Goal: Information Seeking & Learning: Compare options

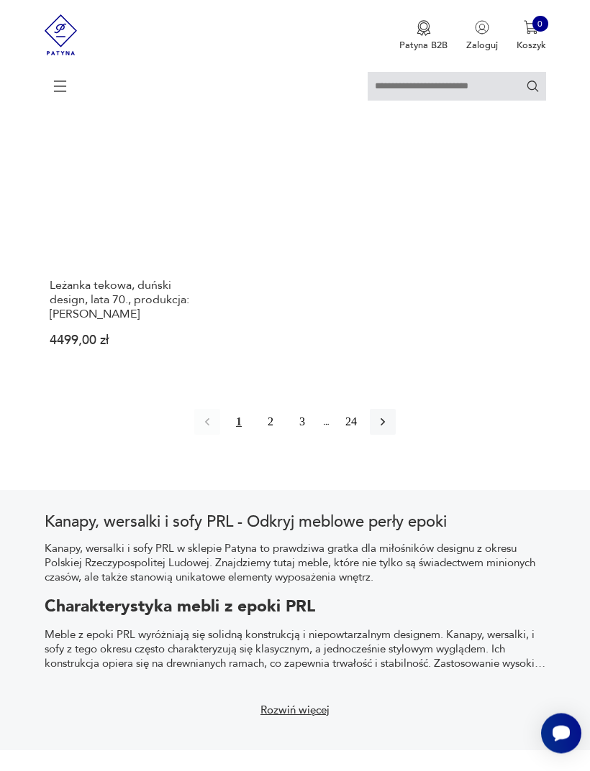
scroll to position [1837, 0]
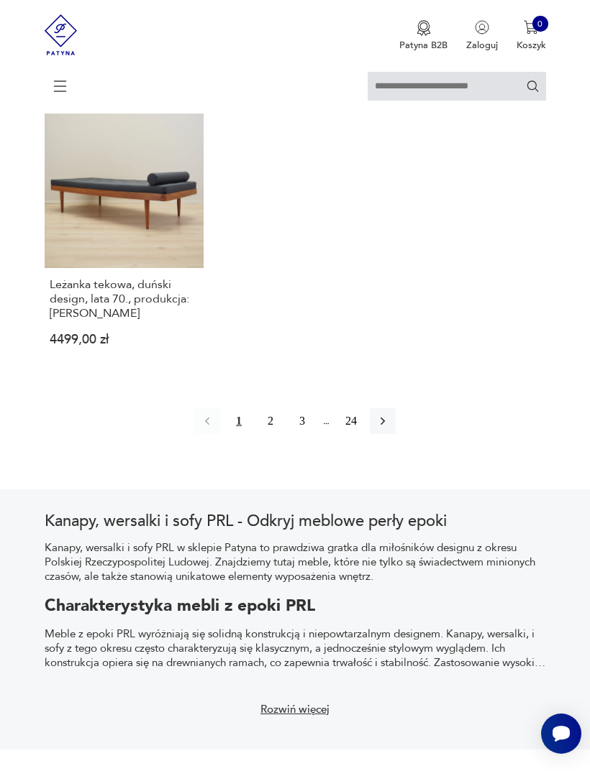
click at [390, 429] on icon "button" at bounding box center [382, 421] width 14 height 14
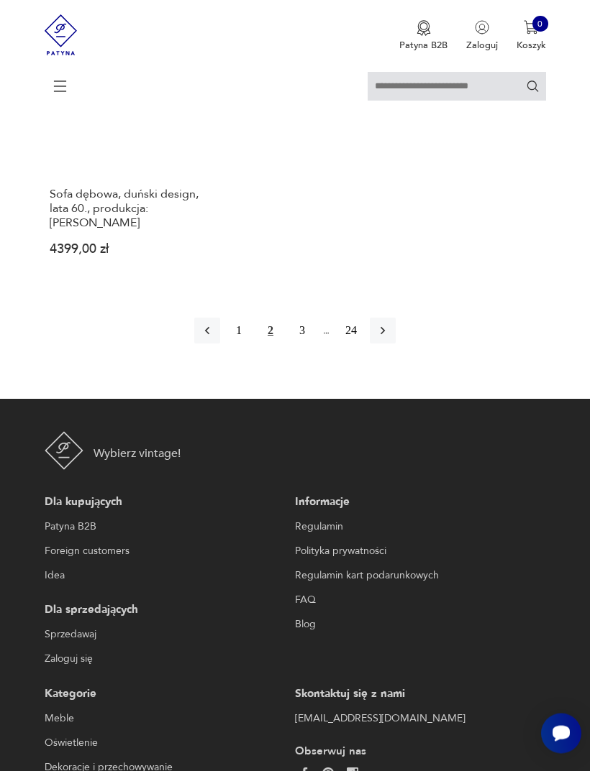
scroll to position [1928, 0]
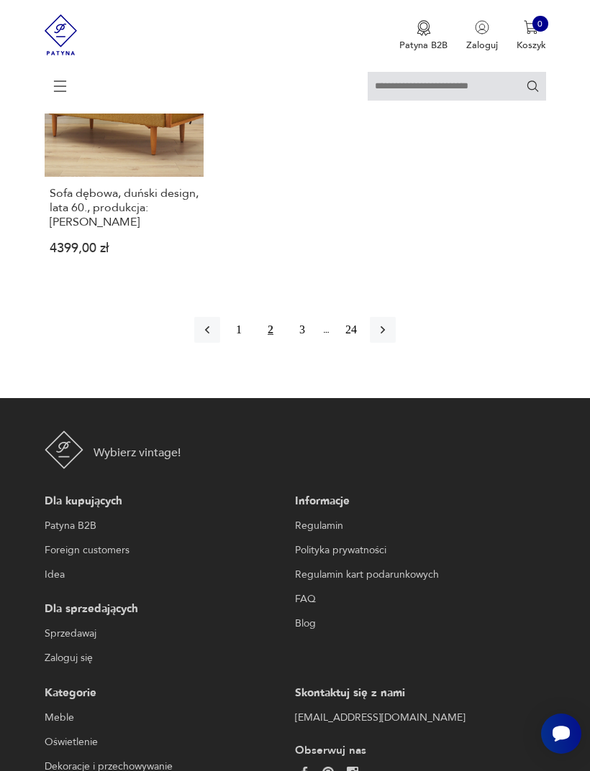
click at [297, 343] on button "3" at bounding box center [302, 330] width 26 height 26
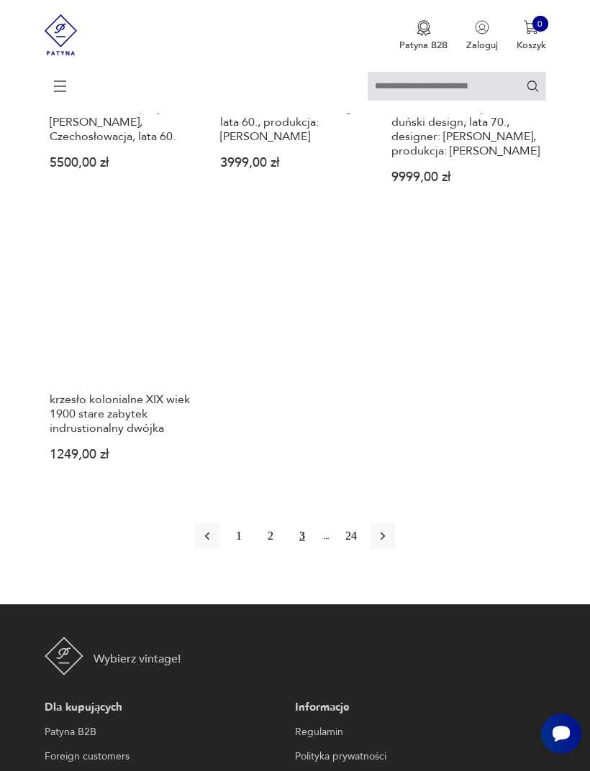
scroll to position [1739, 0]
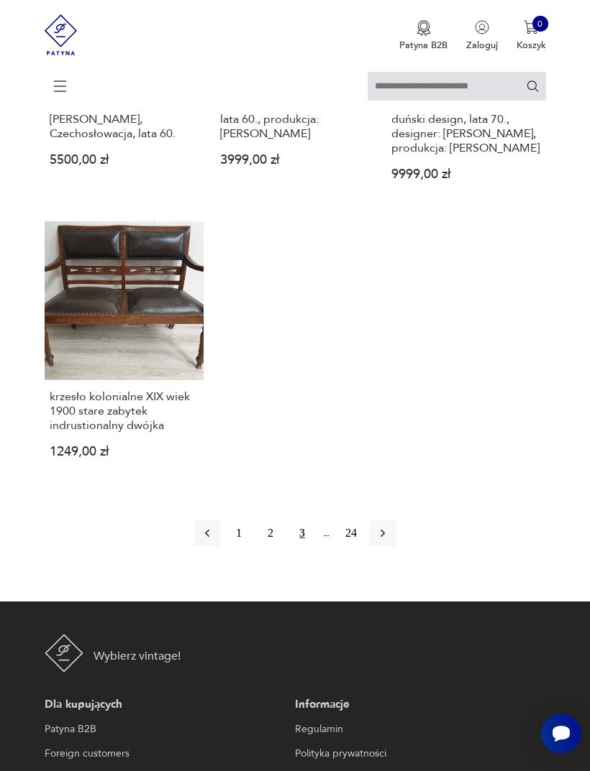
click at [395, 546] on button "button" at bounding box center [383, 534] width 26 height 26
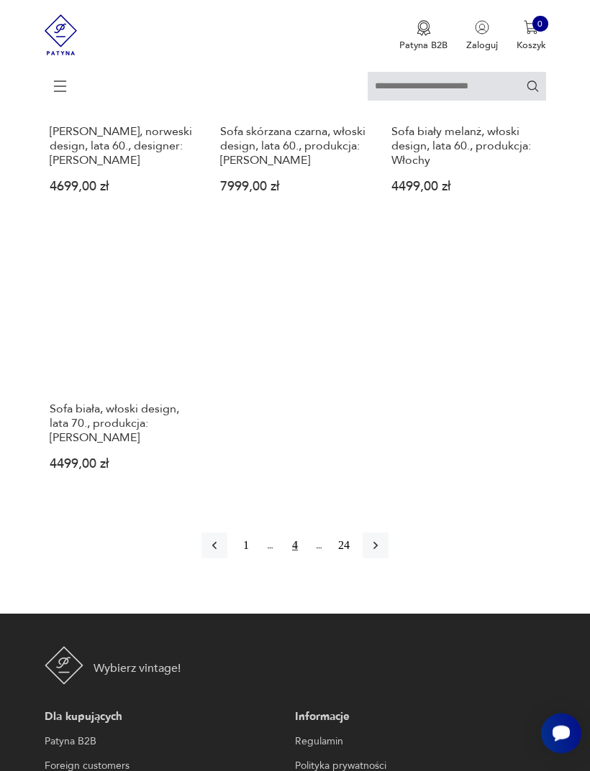
scroll to position [1727, 0]
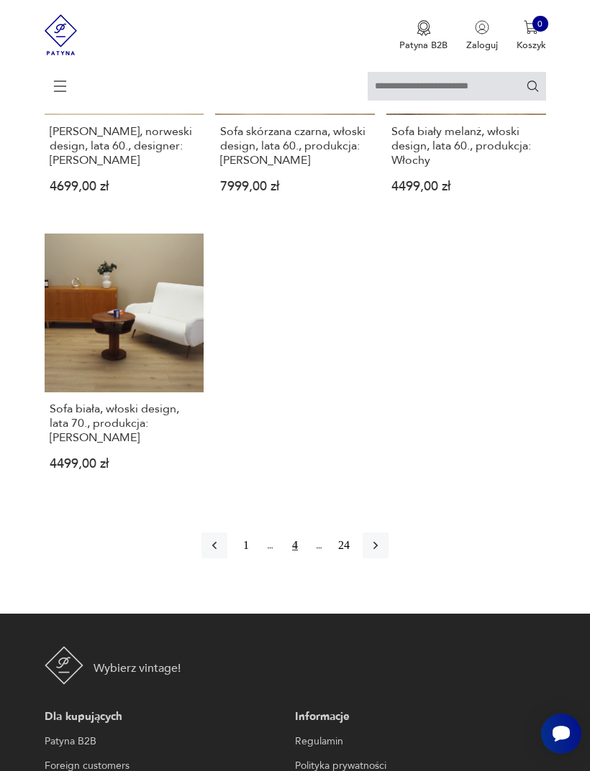
click at [388, 559] on button "button" at bounding box center [375, 546] width 26 height 26
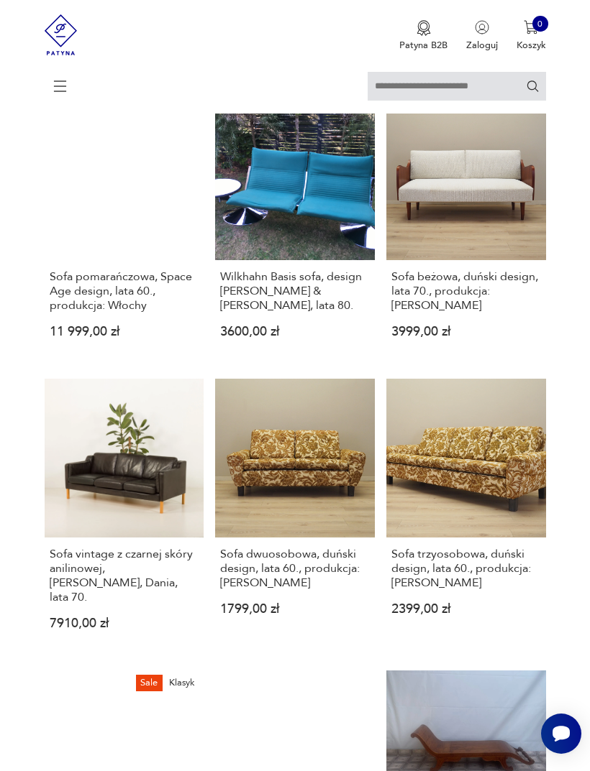
scroll to position [264, 0]
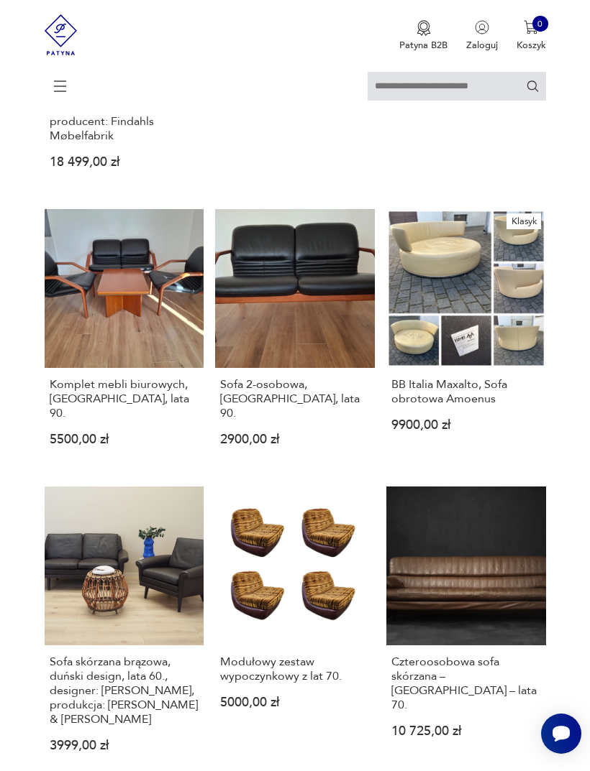
click at [219, 119] on div "Sofa modułowa, [PERSON_NAME]. Lata 60. 3300,00 zł" at bounding box center [295, 76] width 160 height 86
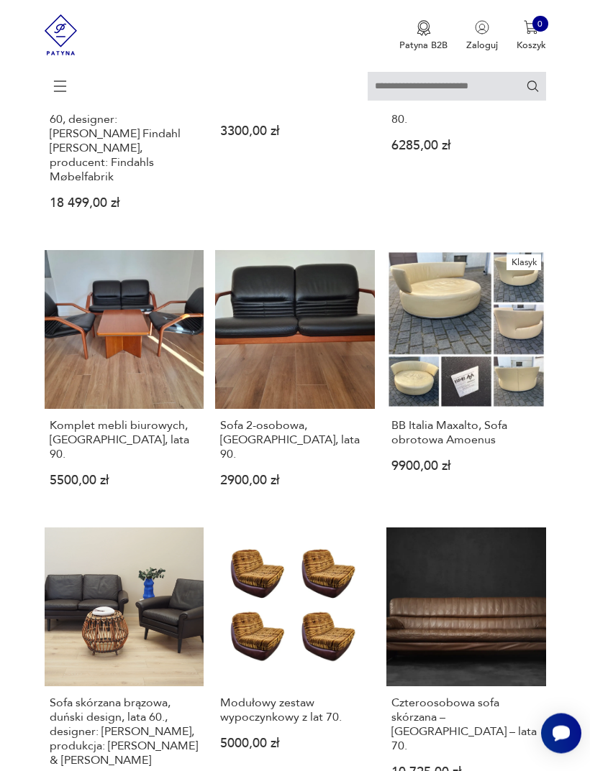
scroll to position [1184, 0]
click at [439, 447] on h3 "BB Italia Maxalto, Sofa obrotowa Amoenus" at bounding box center [465, 432] width 149 height 29
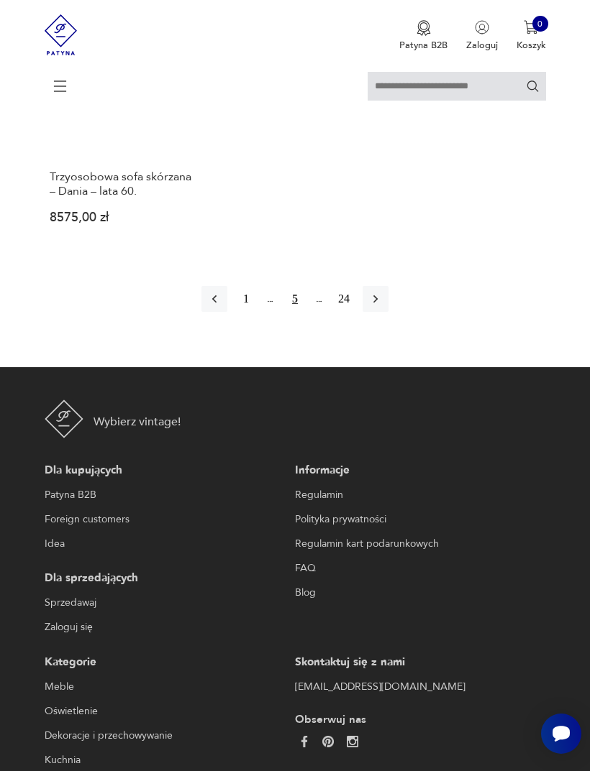
scroll to position [2015, 0]
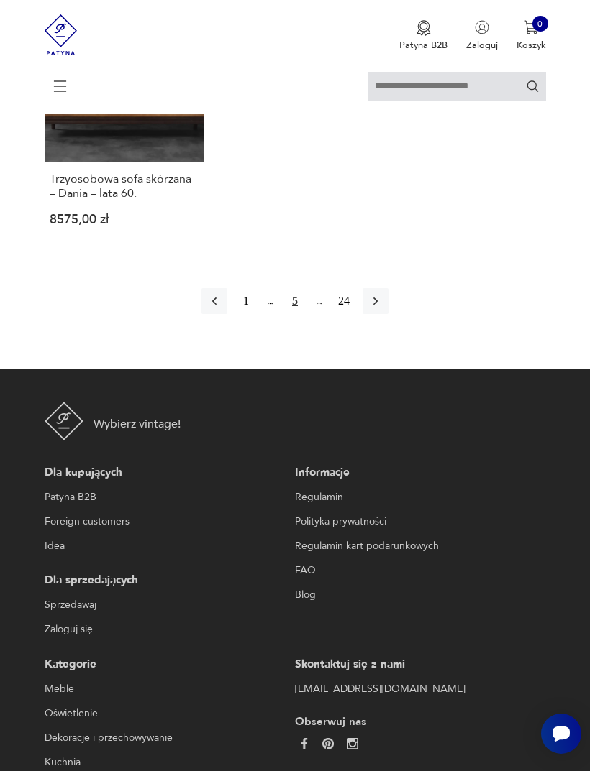
click at [383, 308] on icon "button" at bounding box center [375, 301] width 14 height 14
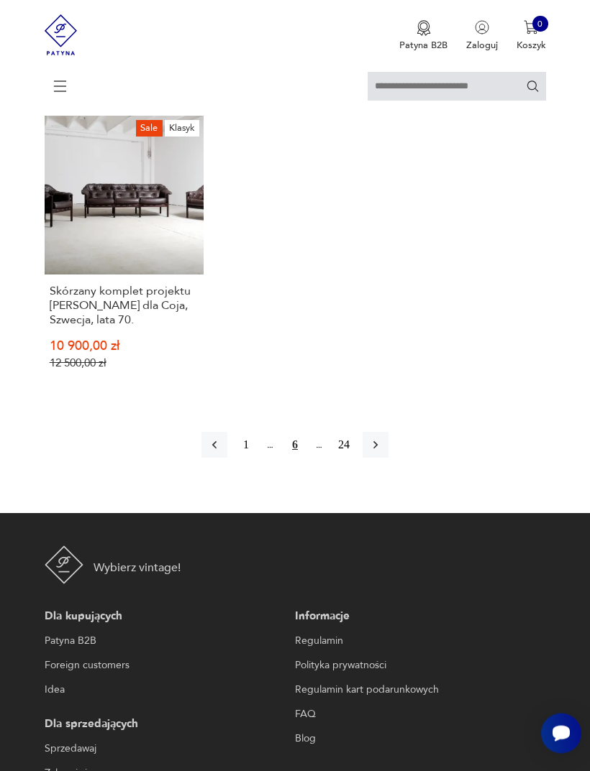
scroll to position [1874, 0]
click at [383, 452] on icon "button" at bounding box center [375, 445] width 14 height 14
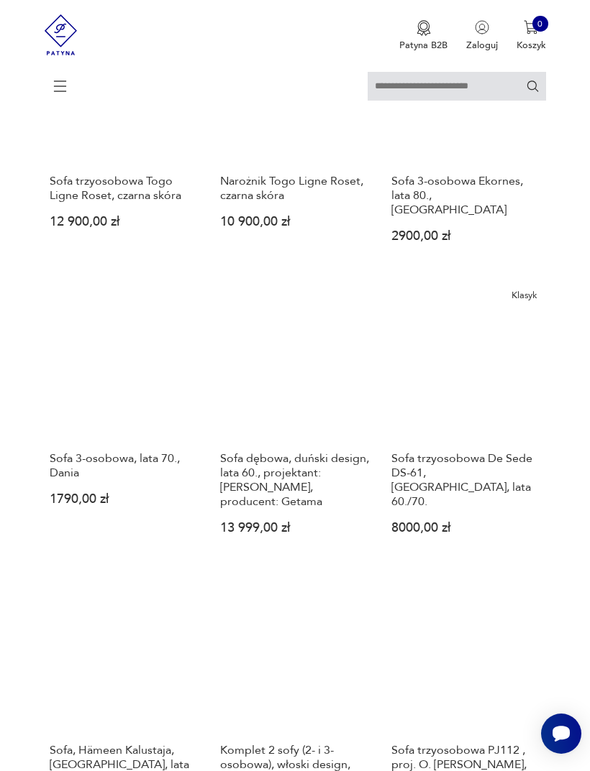
scroll to position [899, 0]
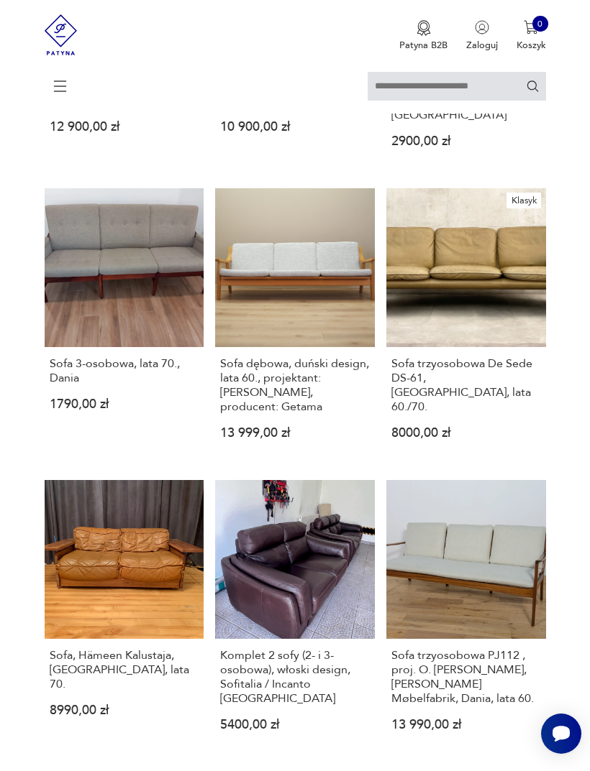
click at [454, 414] on h3 "Sofa trzyosobowa De Sede DS-61, [GEOGRAPHIC_DATA], lata 60./70." at bounding box center [465, 386] width 149 height 58
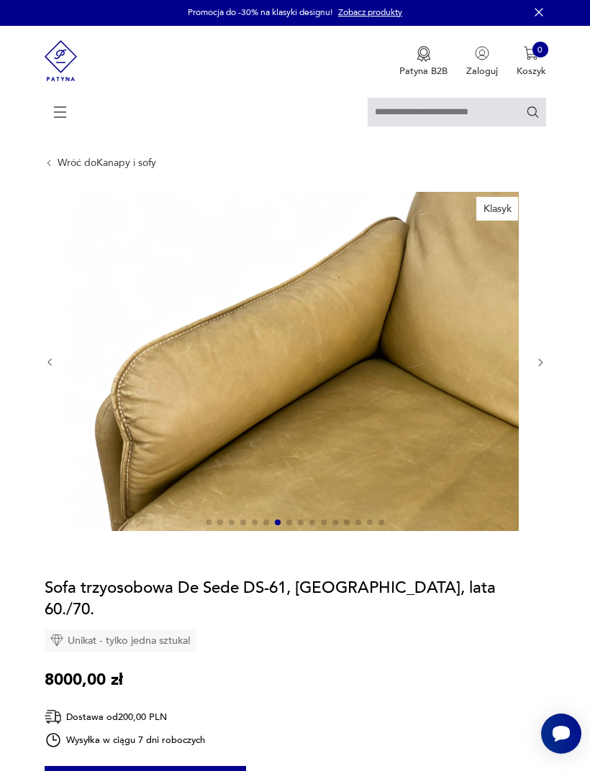
scroll to position [1, 0]
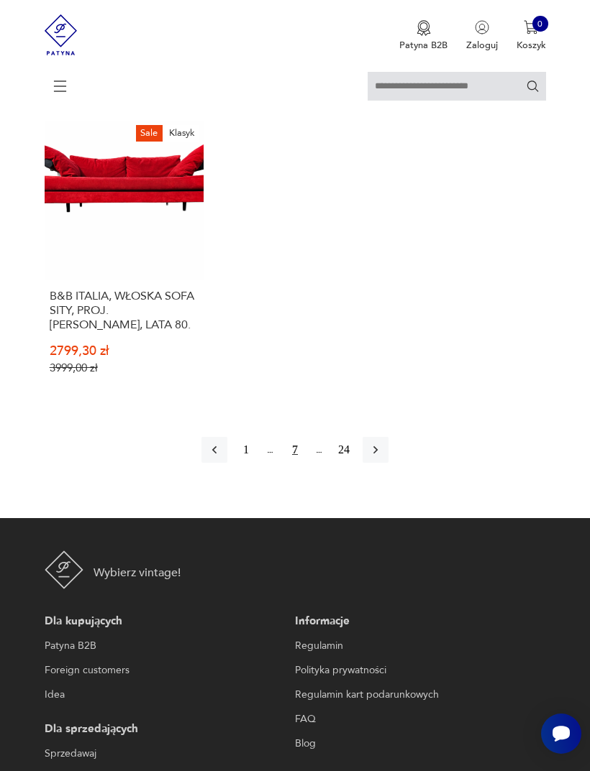
click at [383, 457] on icon "button" at bounding box center [375, 450] width 14 height 14
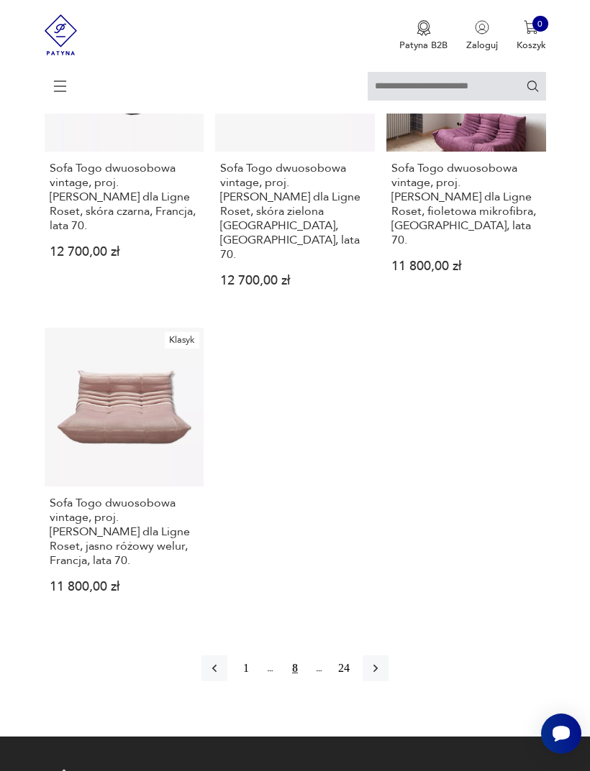
scroll to position [1869, 0]
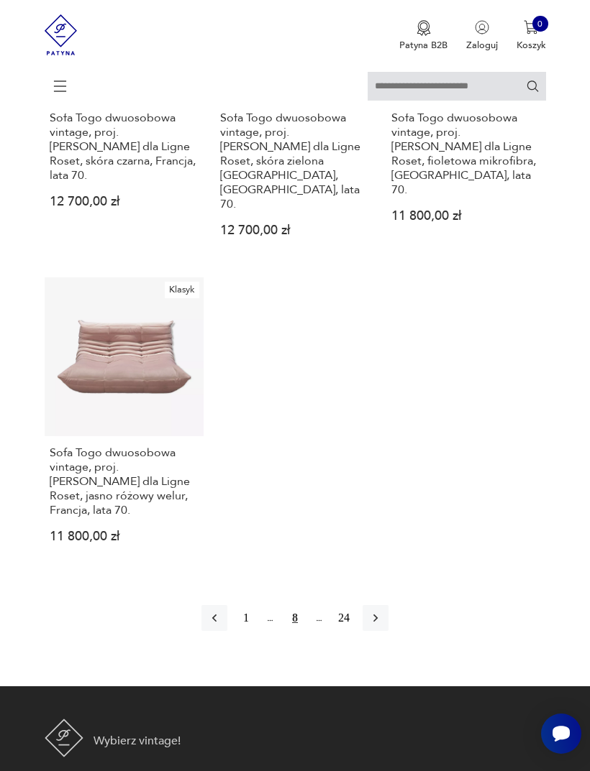
click at [387, 623] on button "button" at bounding box center [375, 618] width 26 height 26
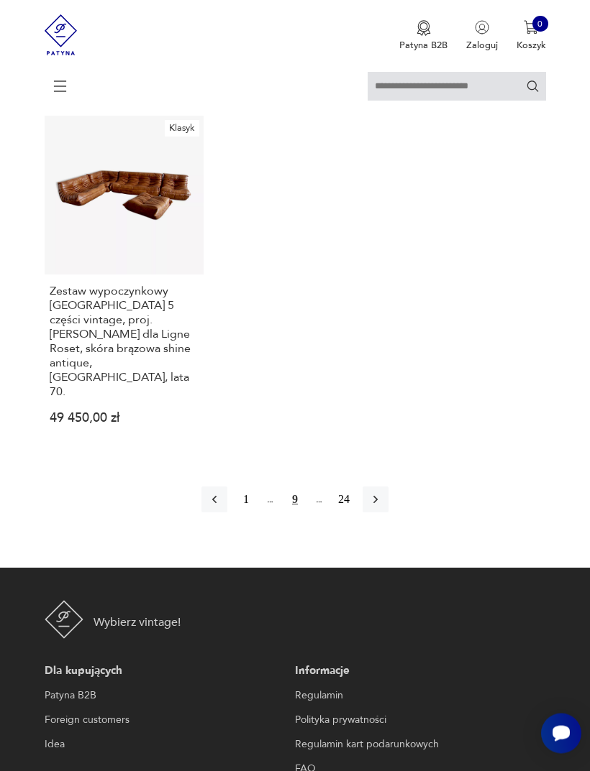
scroll to position [2092, 0]
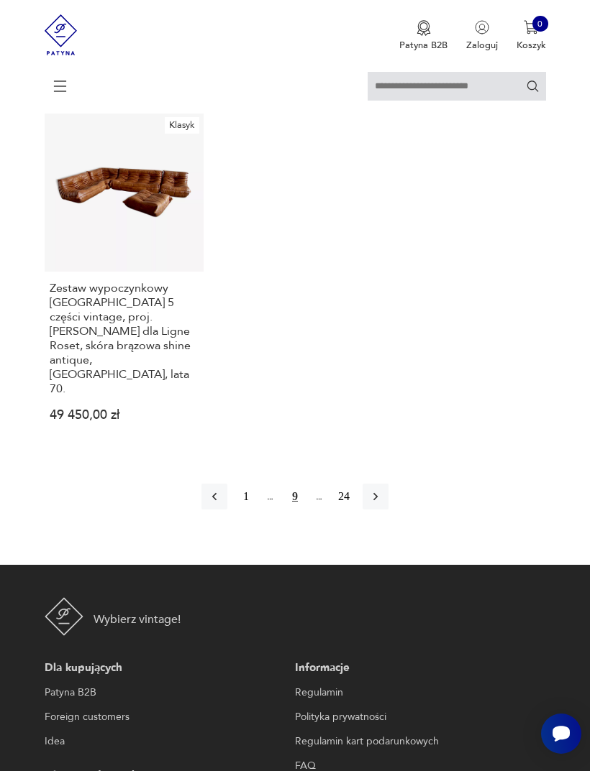
click at [385, 484] on button "button" at bounding box center [375, 497] width 26 height 26
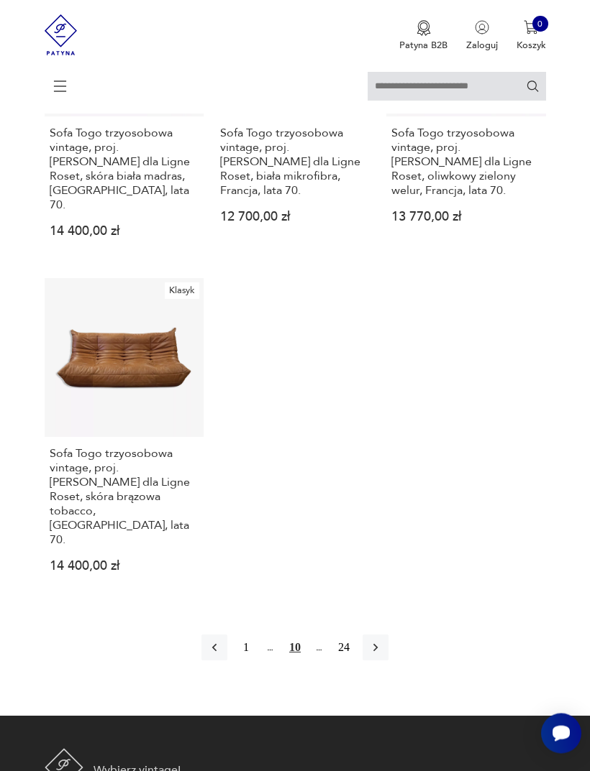
scroll to position [1898, 0]
click at [383, 650] on icon "button" at bounding box center [375, 648] width 14 height 14
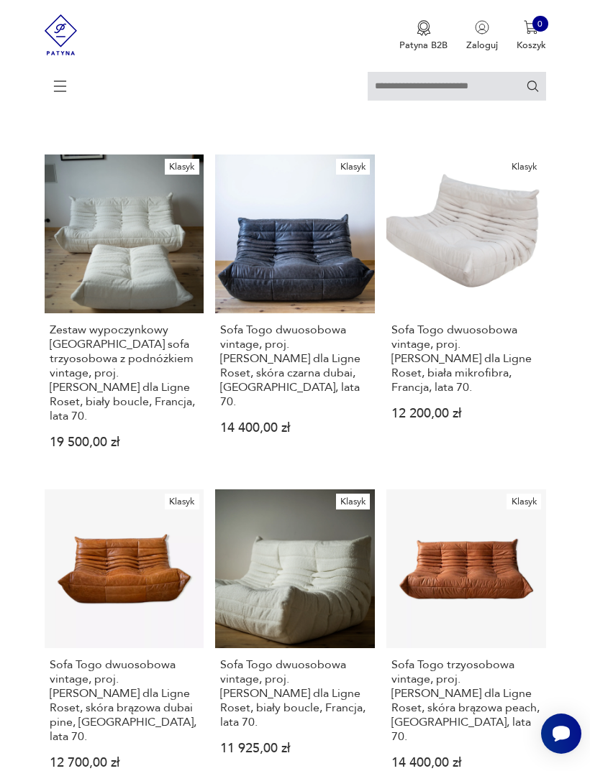
scroll to position [262, 0]
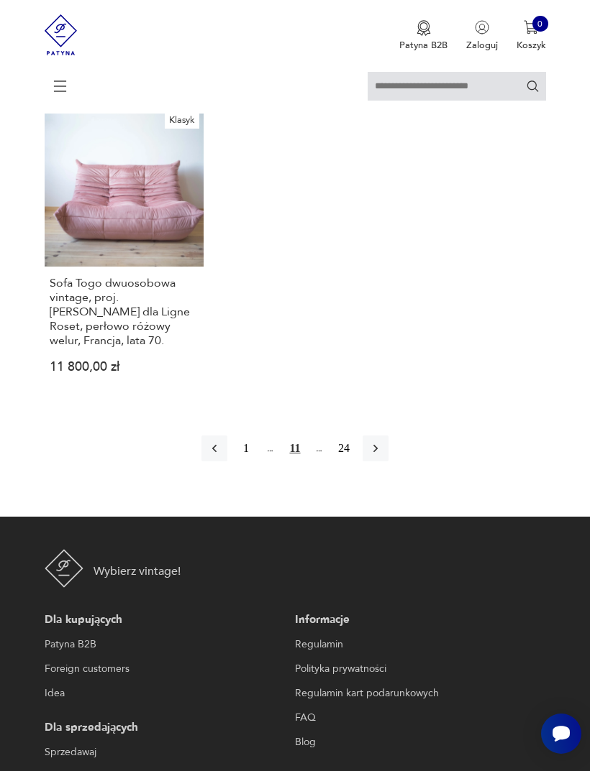
click at [383, 456] on icon "button" at bounding box center [375, 448] width 14 height 14
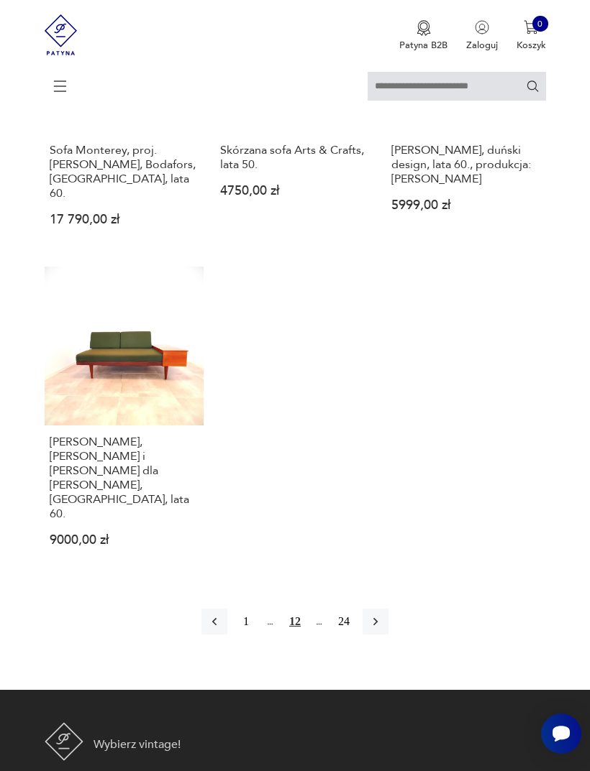
scroll to position [1867, 0]
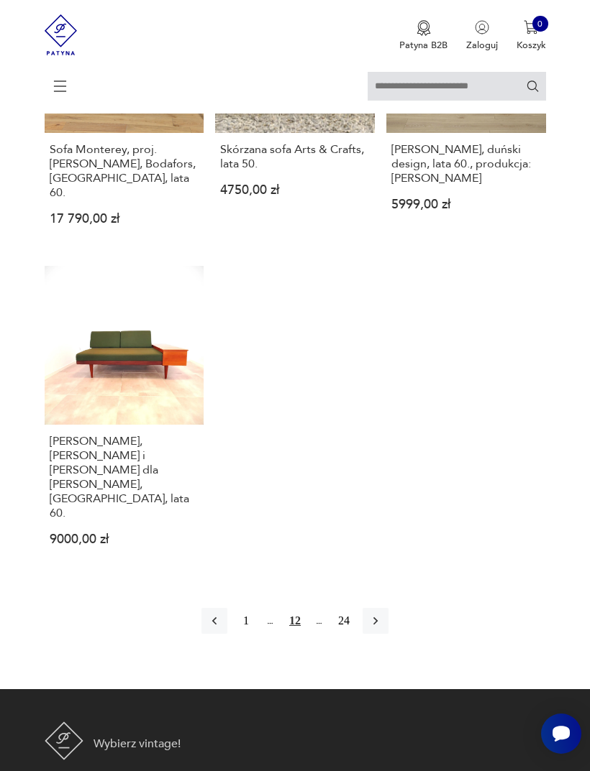
click at [382, 608] on button "button" at bounding box center [375, 621] width 26 height 26
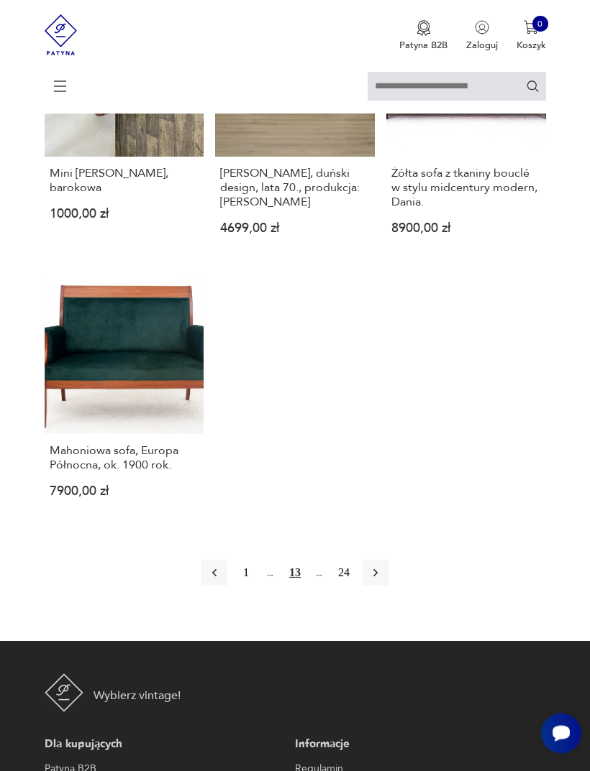
scroll to position [1744, 0]
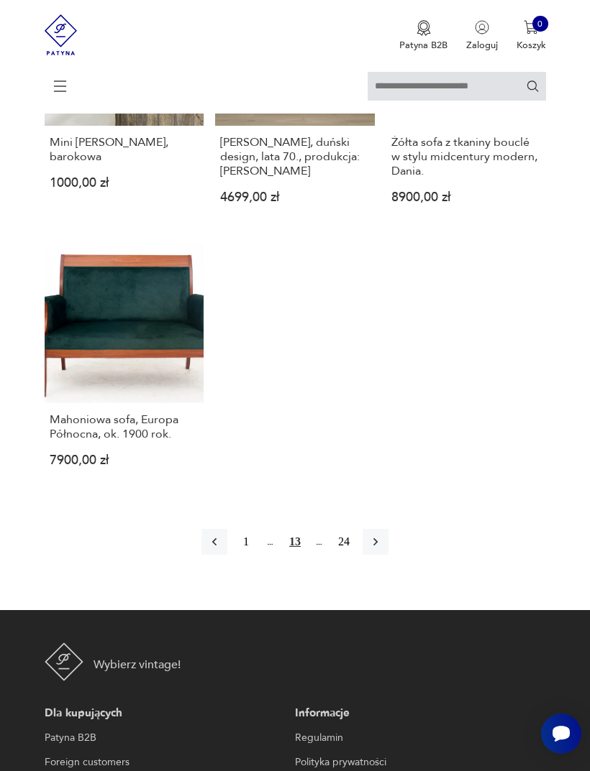
click at [381, 555] on button "button" at bounding box center [375, 542] width 26 height 26
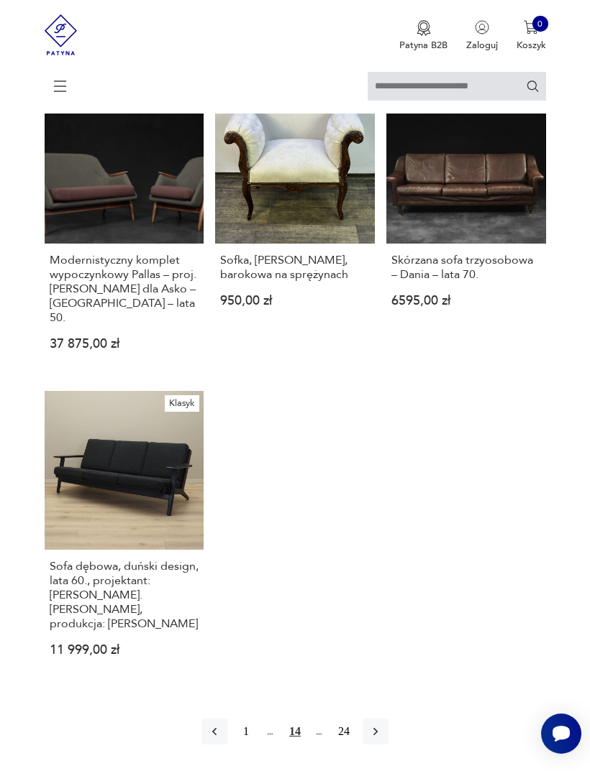
scroll to position [1583, 0]
click at [416, 282] on h3 "Skórzana sofa trzyosobowa – Dania – lata 70." at bounding box center [465, 267] width 149 height 29
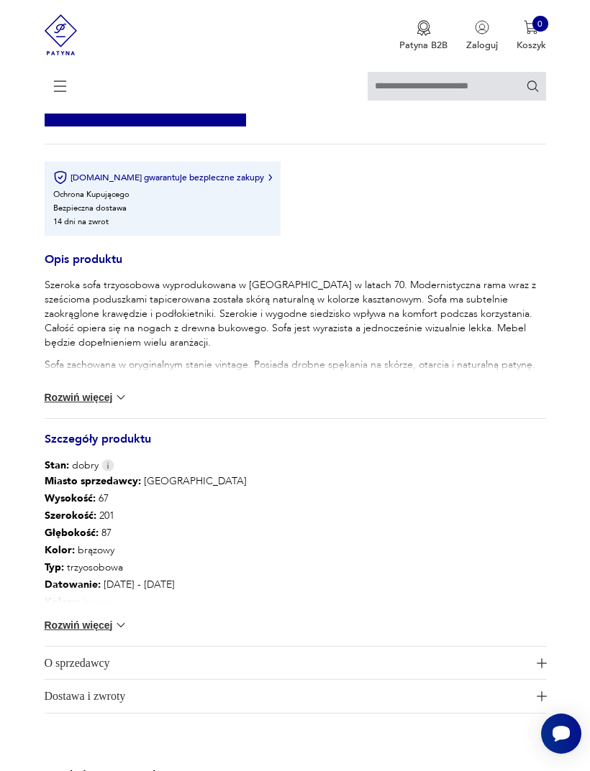
scroll to position [618, 0]
click at [73, 419] on div "Szeroka sofa trzyosobowa wyprodukowana w [GEOGRAPHIC_DATA] w latach 70. Moderni…" at bounding box center [295, 349] width 501 height 140
click at [88, 406] on button "Rozwiń więcej" at bounding box center [86, 398] width 83 height 14
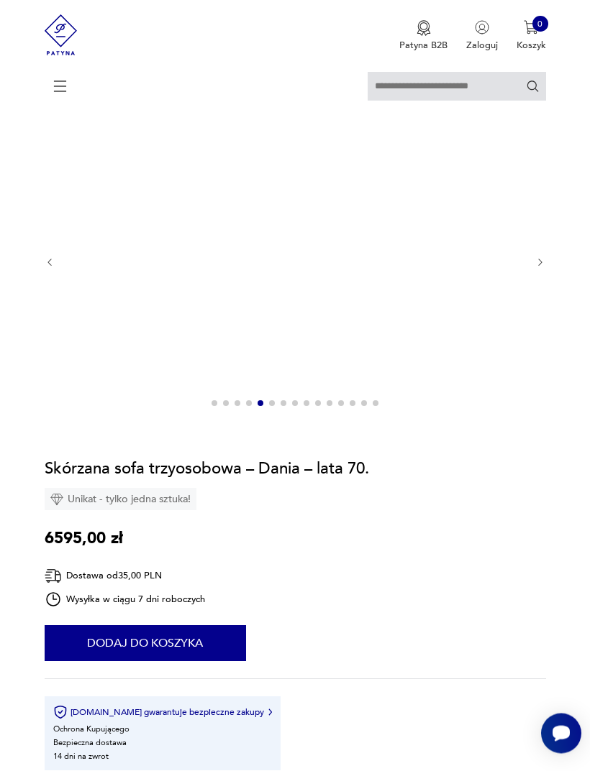
scroll to position [0, 0]
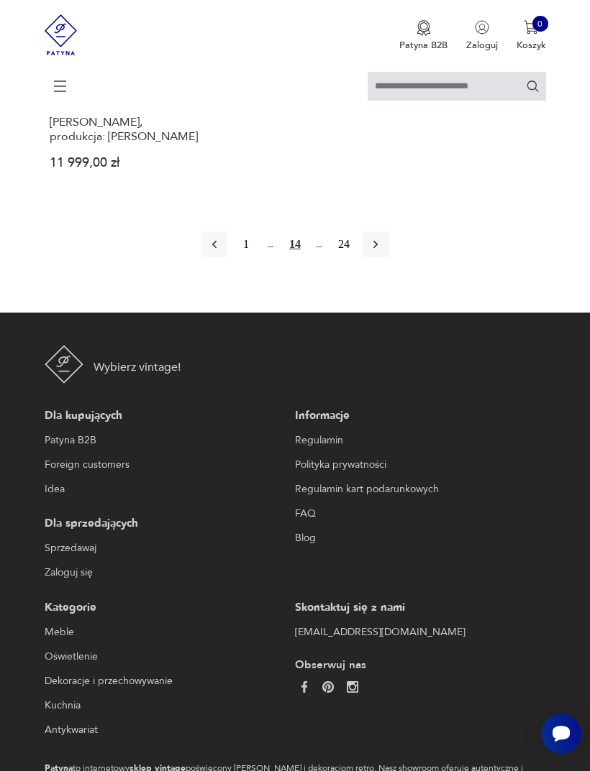
click at [388, 257] on button "button" at bounding box center [375, 245] width 26 height 26
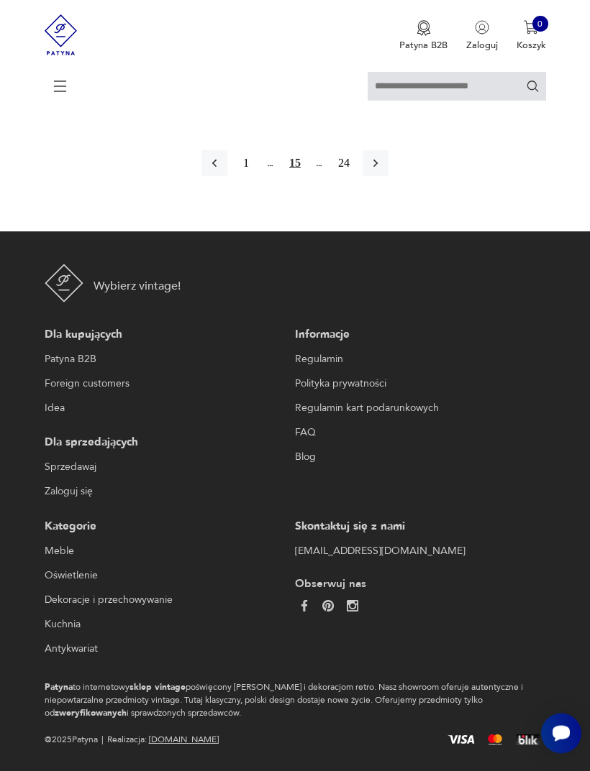
scroll to position [2084, 0]
click at [383, 170] on icon "button" at bounding box center [375, 163] width 14 height 14
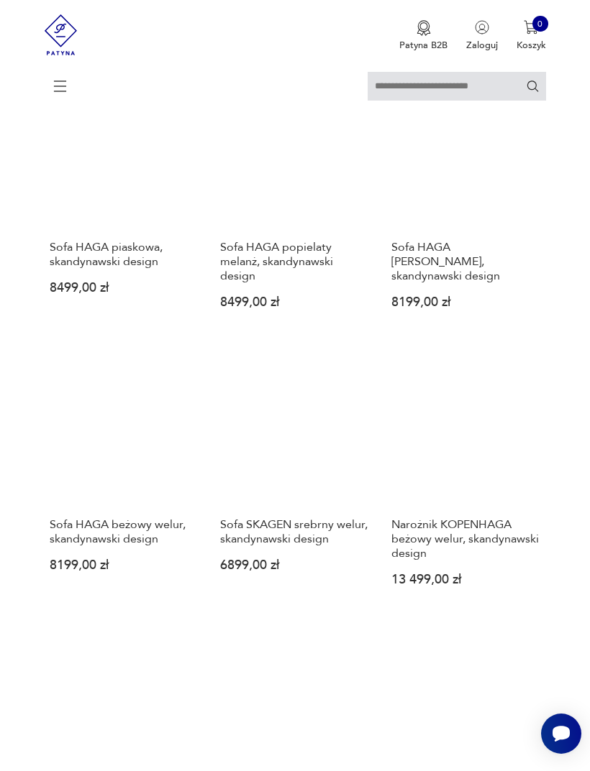
scroll to position [1303, 0]
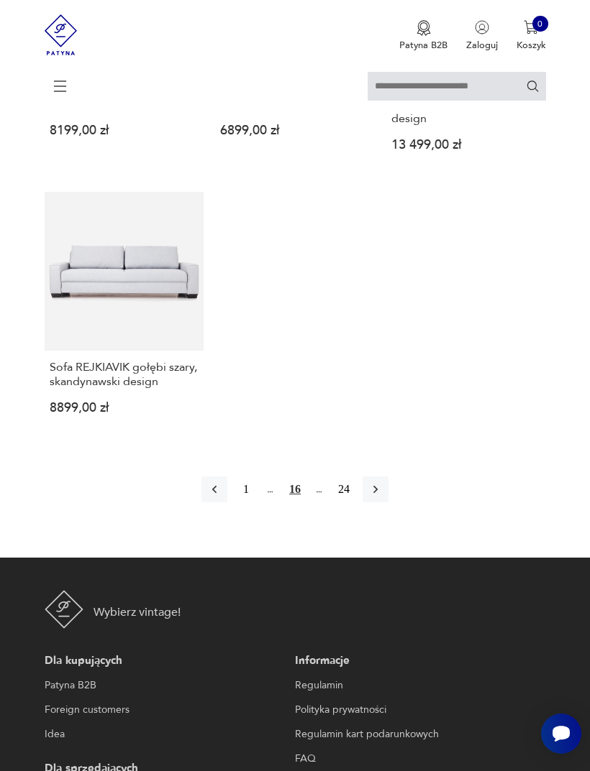
click at [383, 497] on icon "button" at bounding box center [375, 489] width 14 height 14
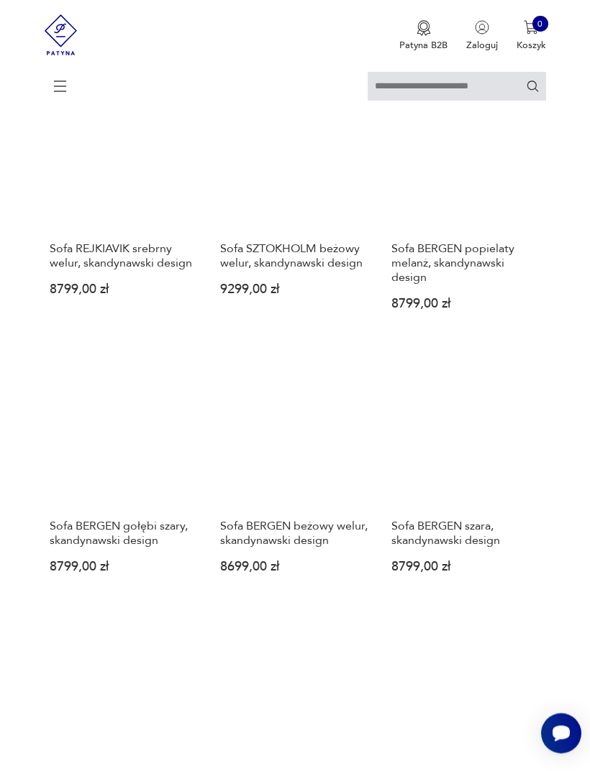
scroll to position [1280, 0]
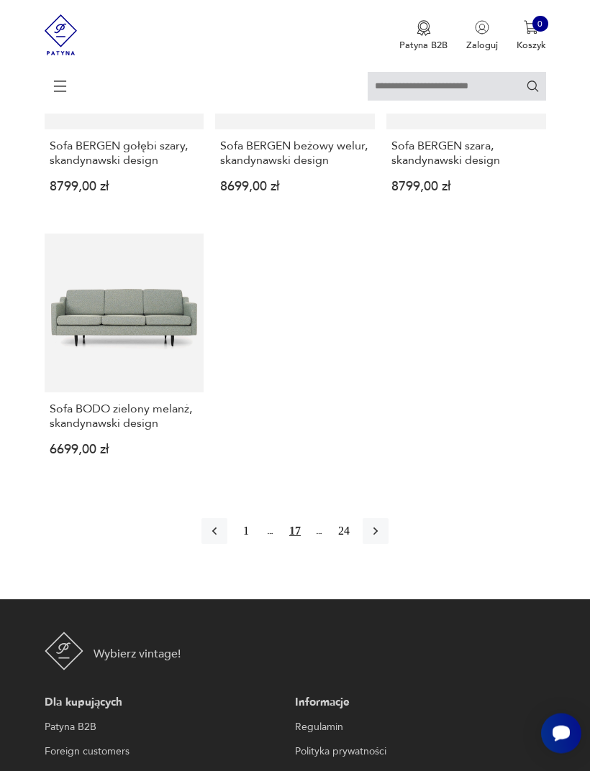
click at [383, 539] on icon "button" at bounding box center [375, 532] width 14 height 14
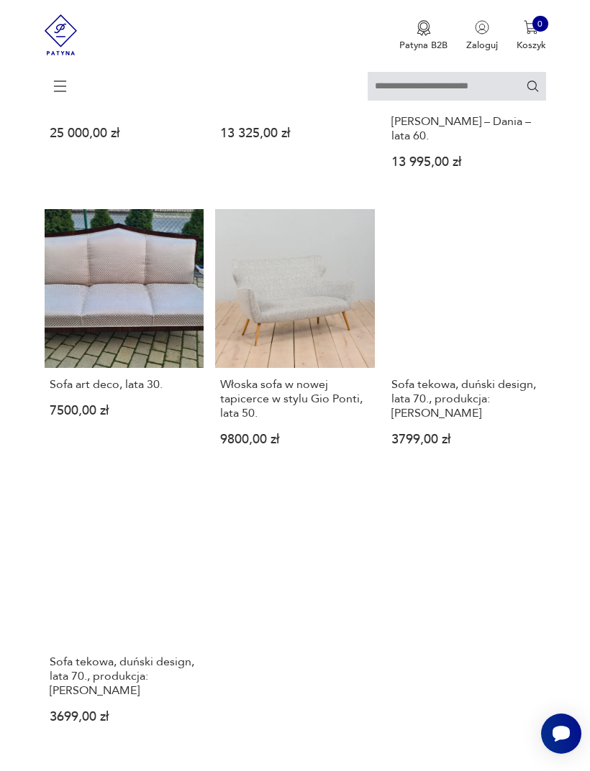
scroll to position [1641, 0]
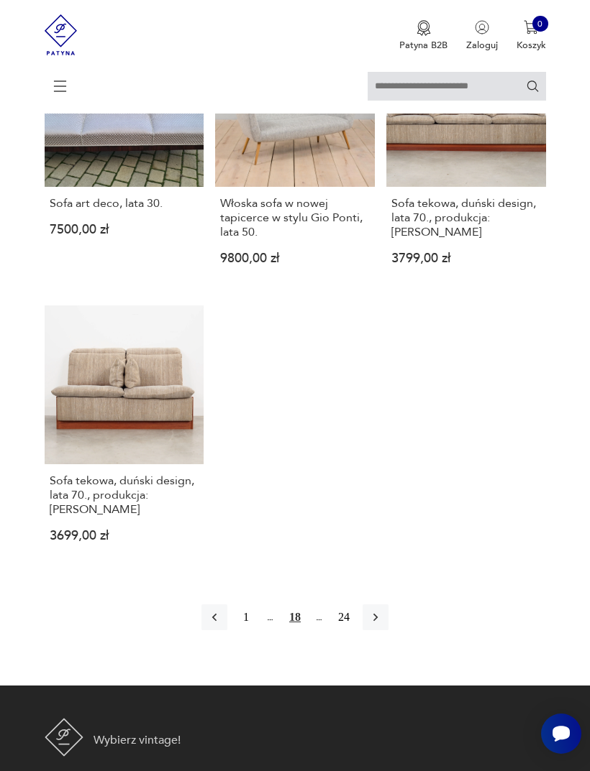
click at [380, 625] on icon "button" at bounding box center [375, 617] width 14 height 14
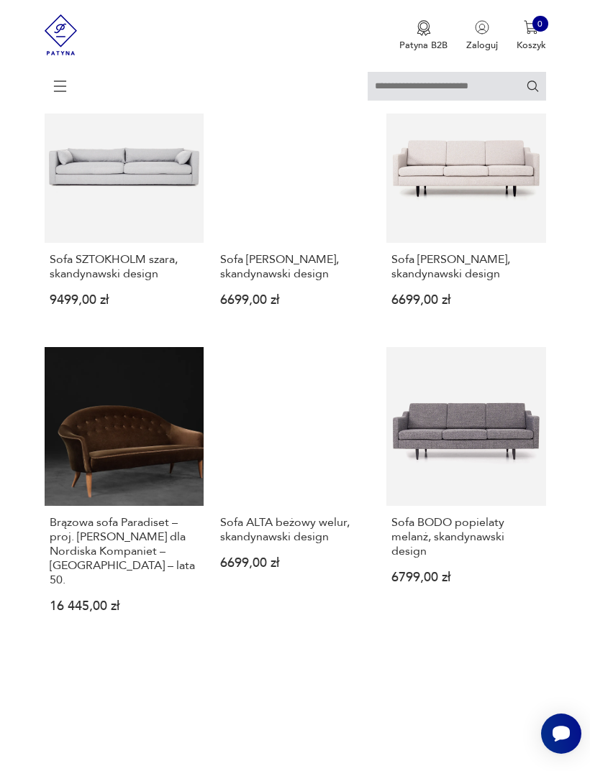
scroll to position [262, 0]
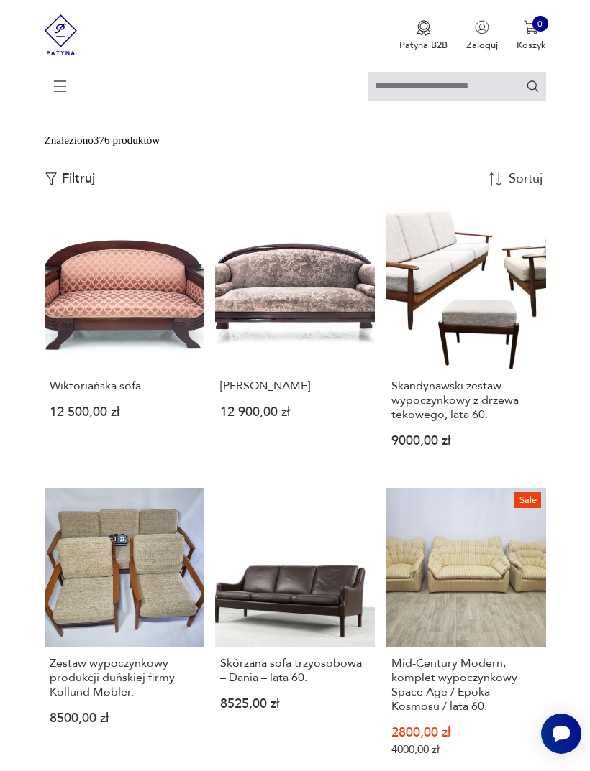
click at [293, 393] on h3 "[PERSON_NAME]." at bounding box center [294, 386] width 149 height 14
